Goal: Navigation & Orientation: Find specific page/section

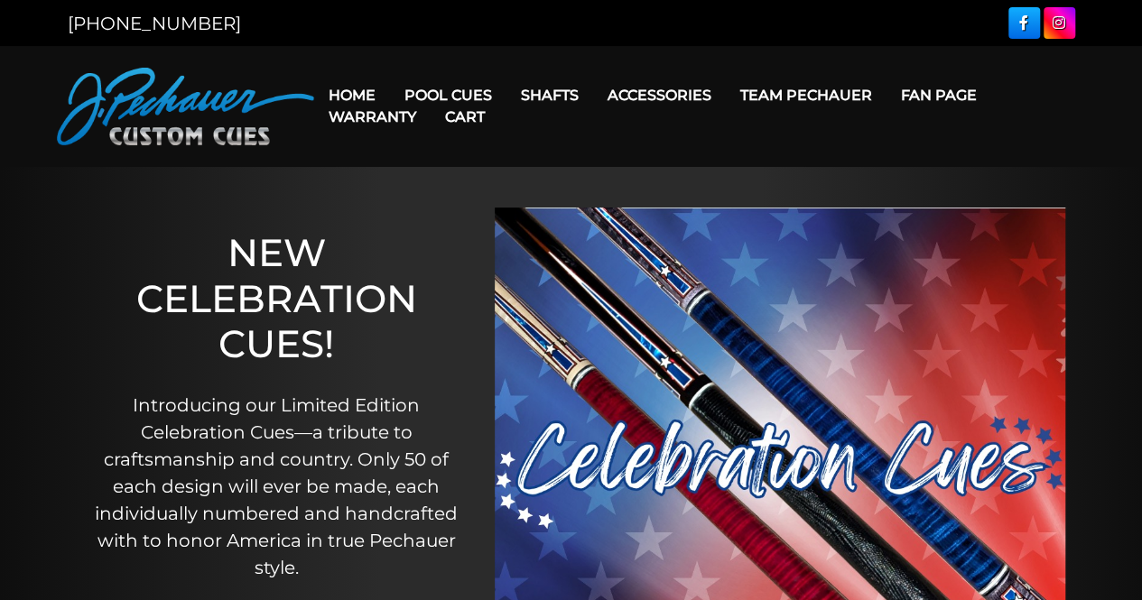
click at [343, 94] on link "Warranty" at bounding box center [372, 117] width 116 height 46
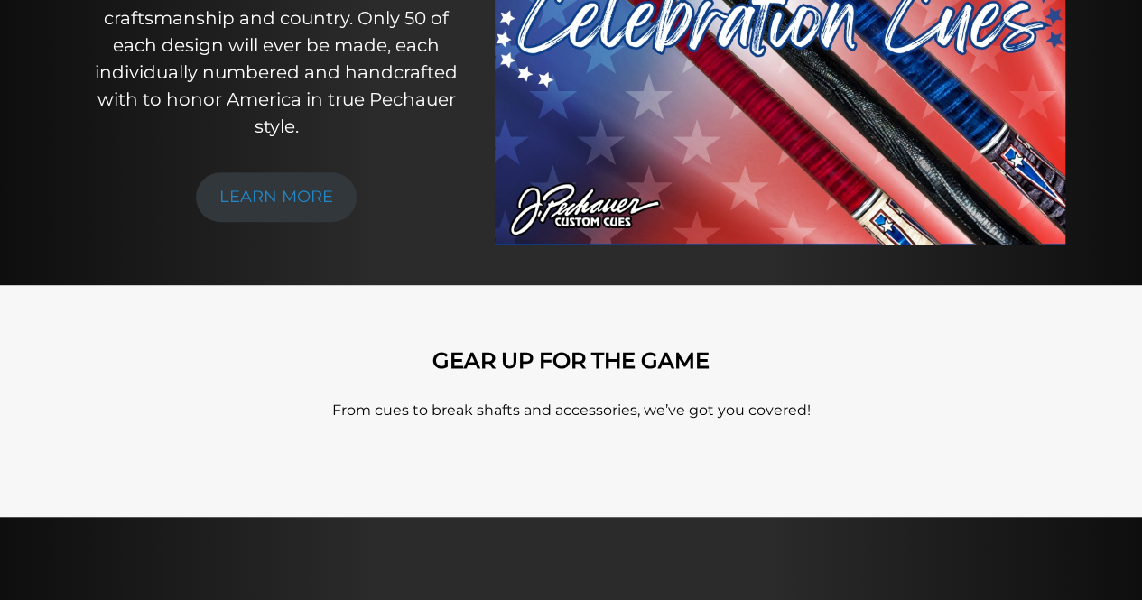
scroll to position [341, 0]
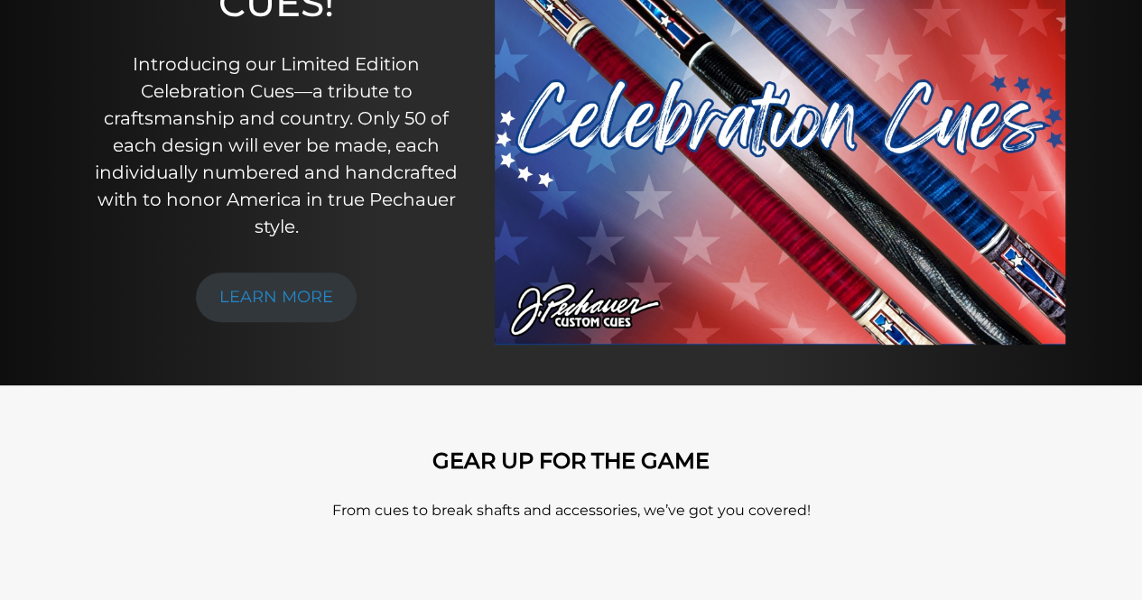
click at [150, 495] on div "GEAR UP FOR THE GAME From cues to break shafts and accessories, we’ve got you c…" at bounding box center [571, 502] width 1029 height 106
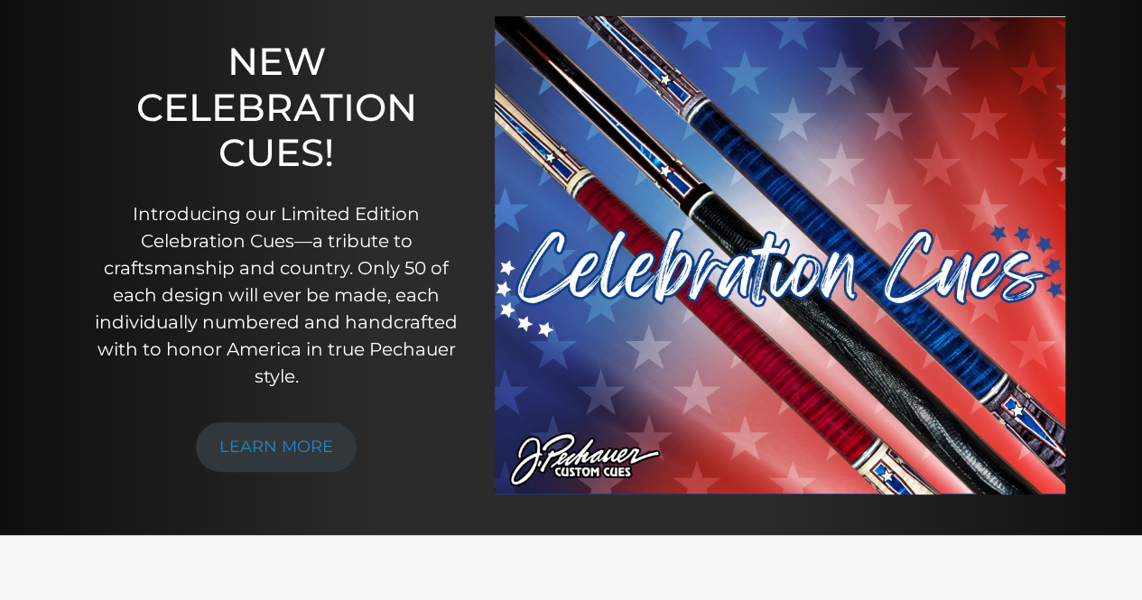
scroll to position [0, 0]
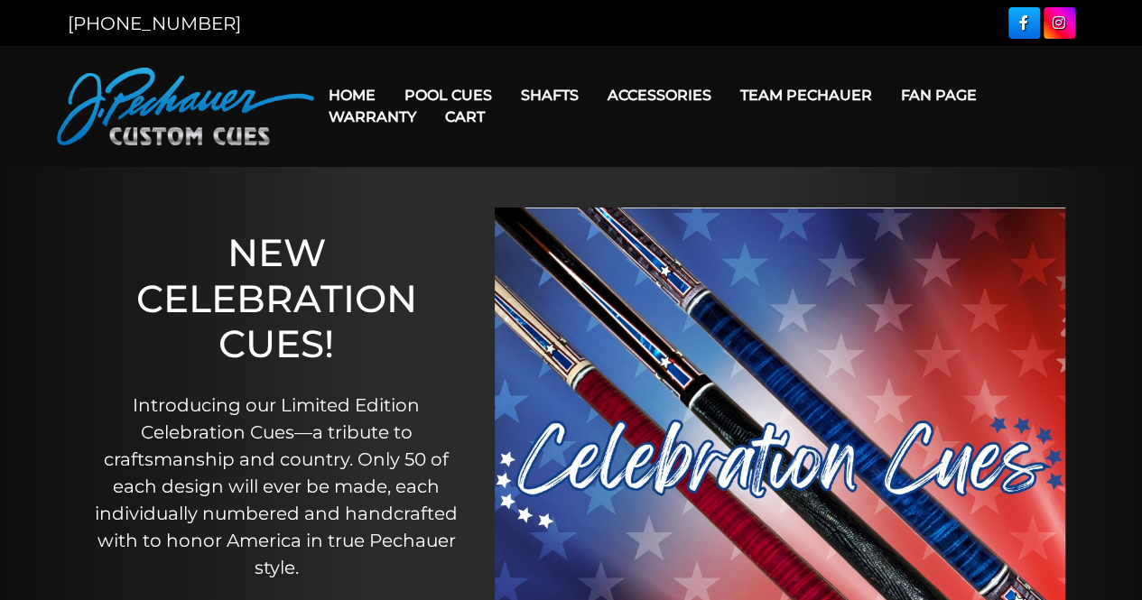
click at [166, 228] on div "NEW CELEBRATION CUES! Introducing our Limited Edition Celebration Cues—a tribut…" at bounding box center [277, 447] width 400 height 560
